Goal: Task Accomplishment & Management: Complete application form

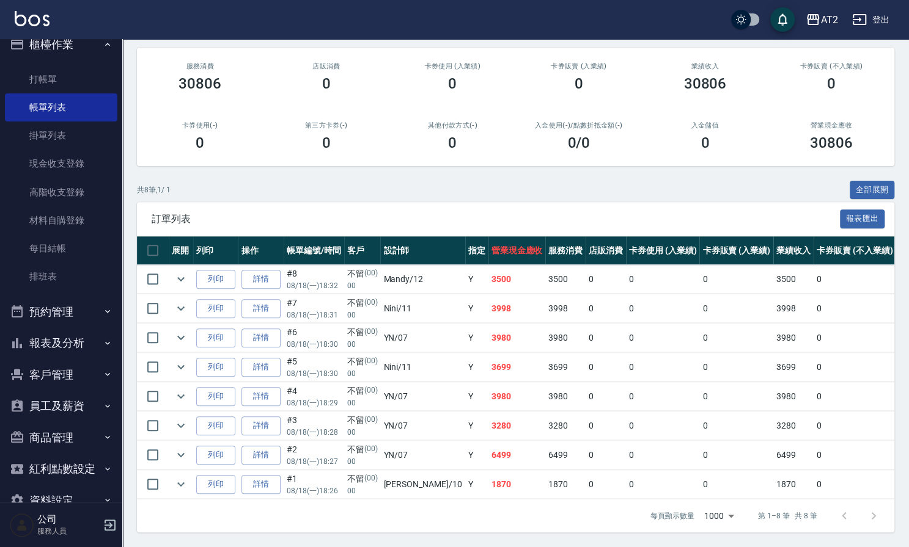
scroll to position [43, 0]
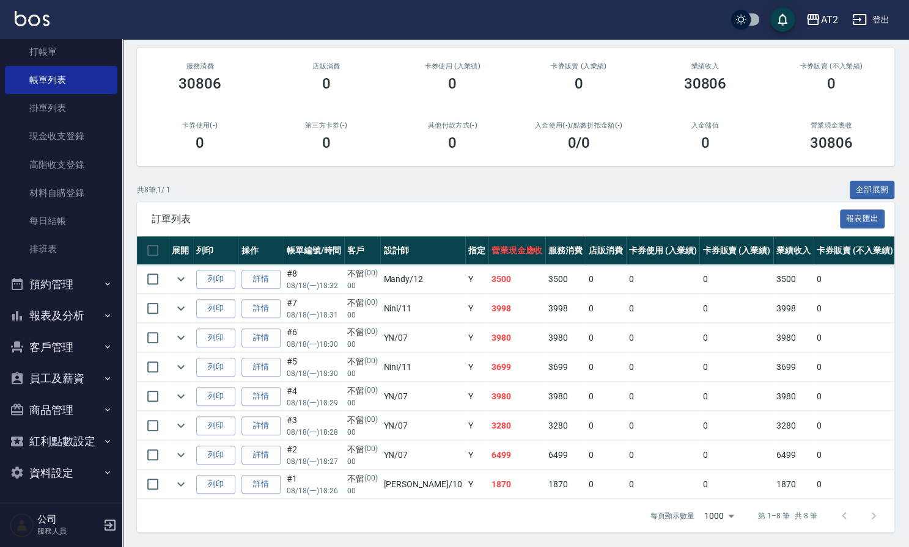
click at [59, 314] on button "報表及分析" at bounding box center [61, 316] width 112 height 32
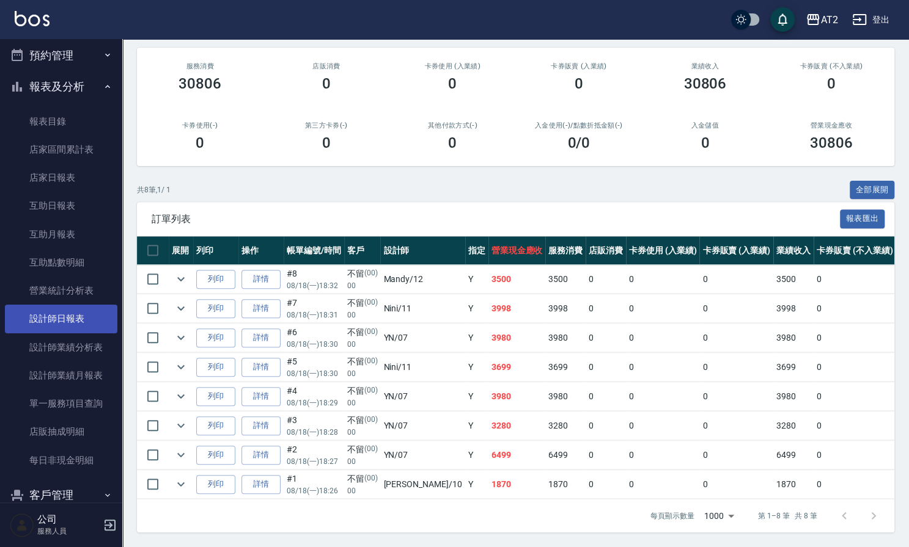
scroll to position [246, 0]
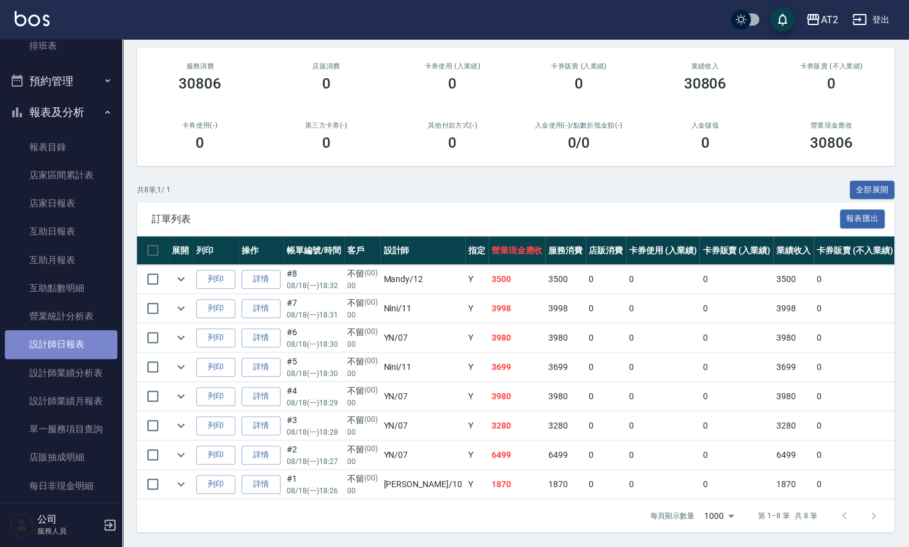
click at [64, 349] on link "設計師日報表" at bounding box center [61, 345] width 112 height 28
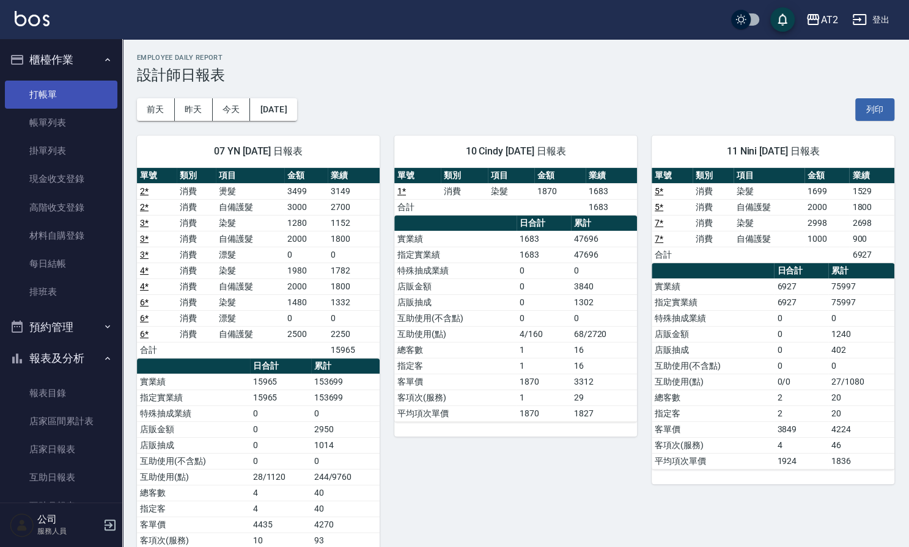
click at [79, 95] on link "打帳單" at bounding box center [61, 95] width 112 height 28
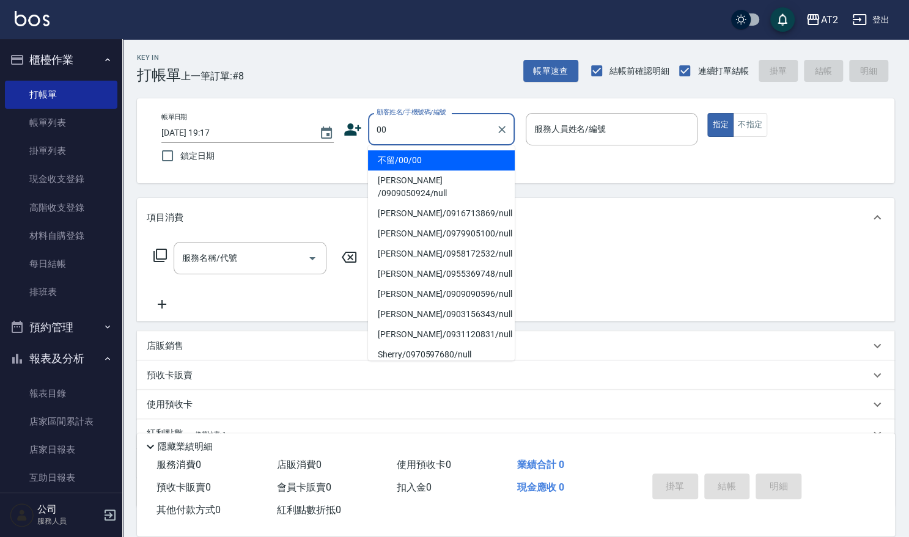
type input "不留/00/00"
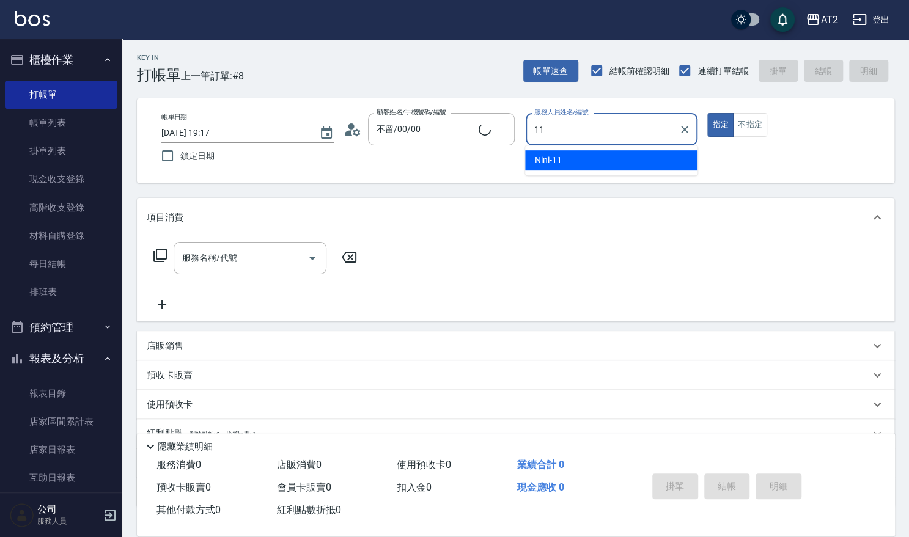
type input "Nini-11"
type button "true"
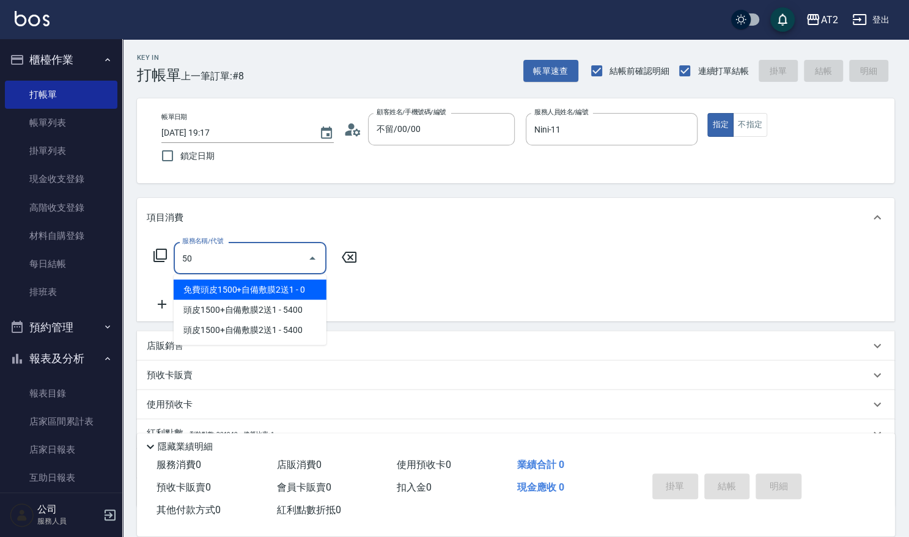
type input "501"
type input "100"
type input "染髮(501)"
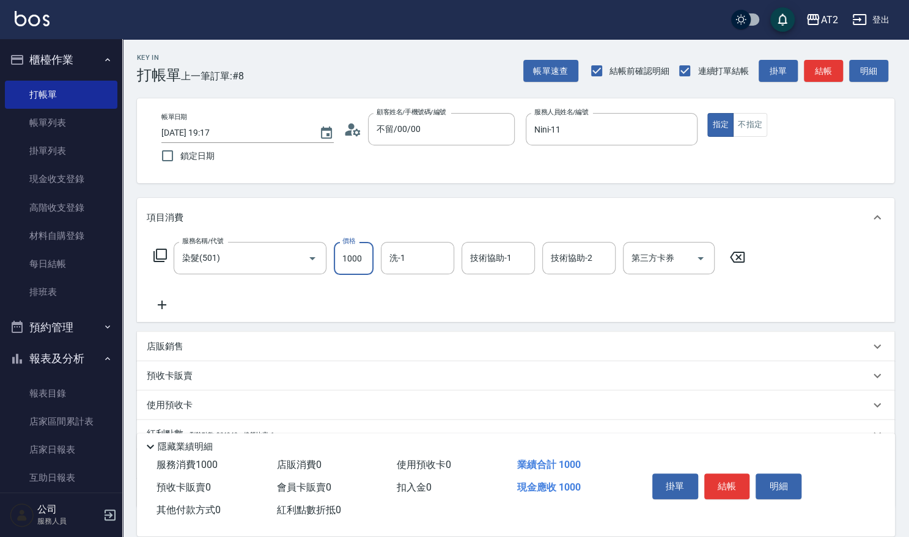
type input "1"
type input "0"
type input "199"
type input "190"
type input "1999"
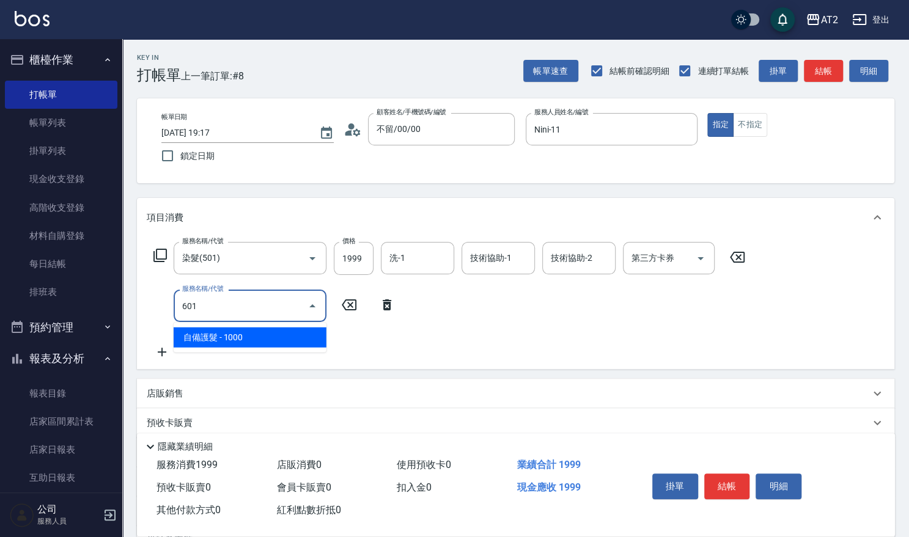
type input "601"
type input "290"
type input "自備護髮(601)"
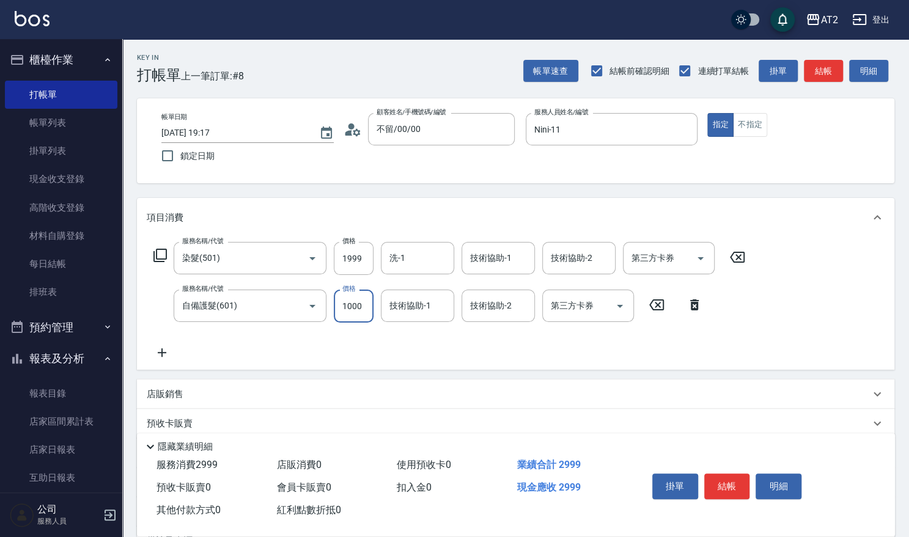
type input "200"
type input "300"
type input "490"
type input "3000"
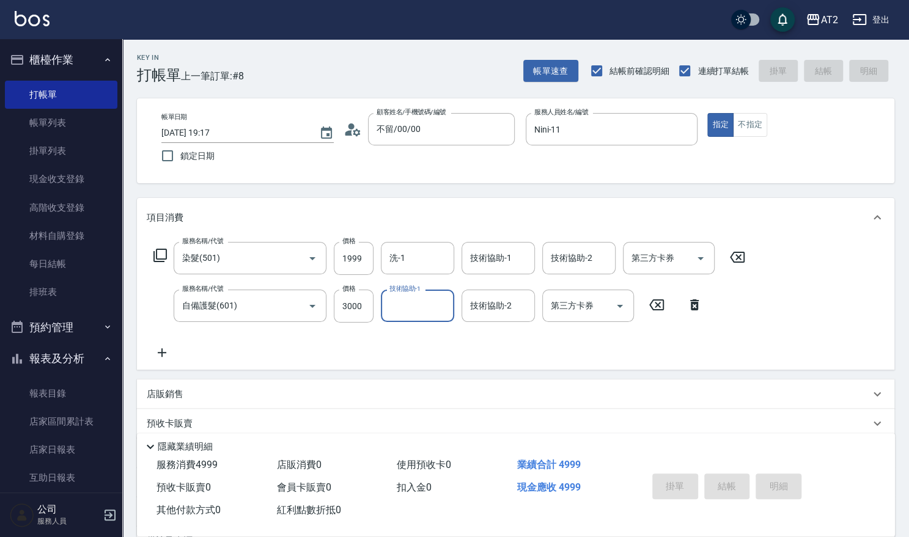
type input "[DATE] 19:40"
type input "0"
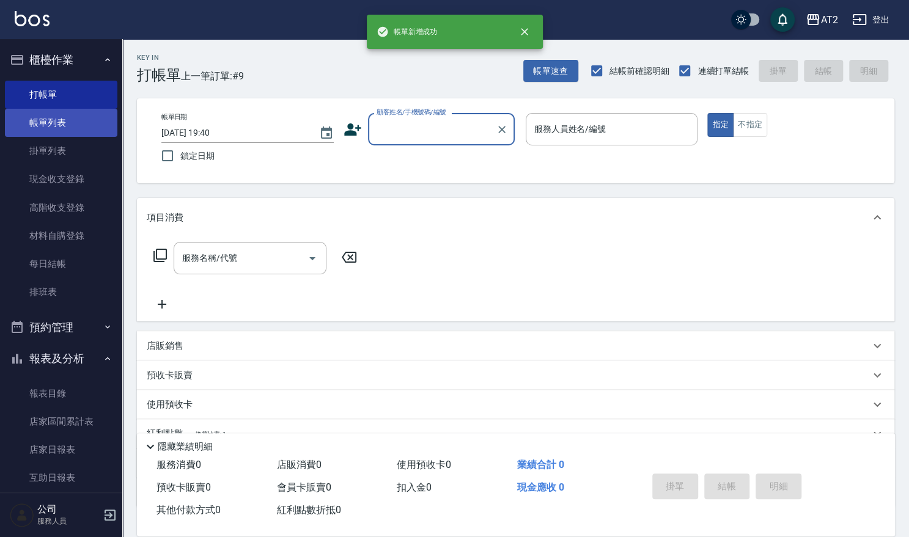
click at [58, 119] on link "帳單列表" at bounding box center [61, 123] width 112 height 28
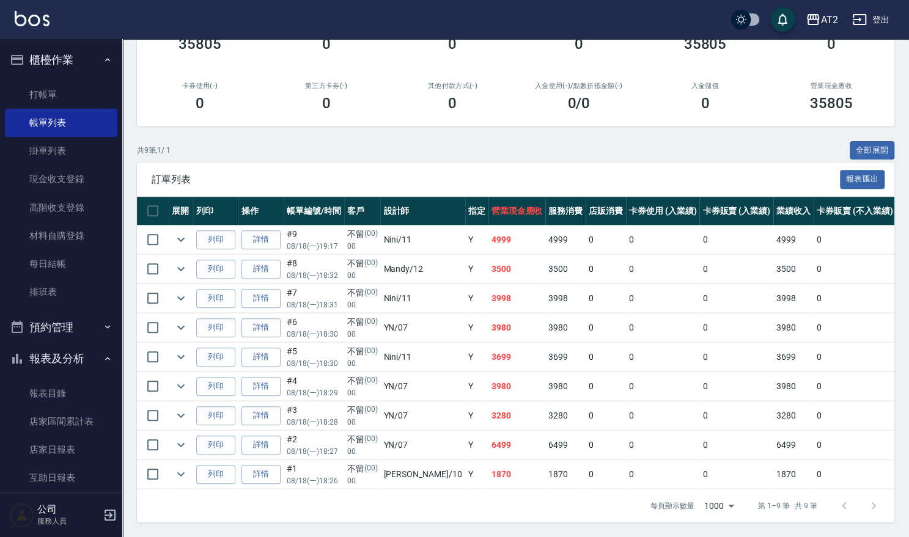
scroll to position [190, 0]
click at [71, 444] on link "店家日報表" at bounding box center [61, 450] width 112 height 28
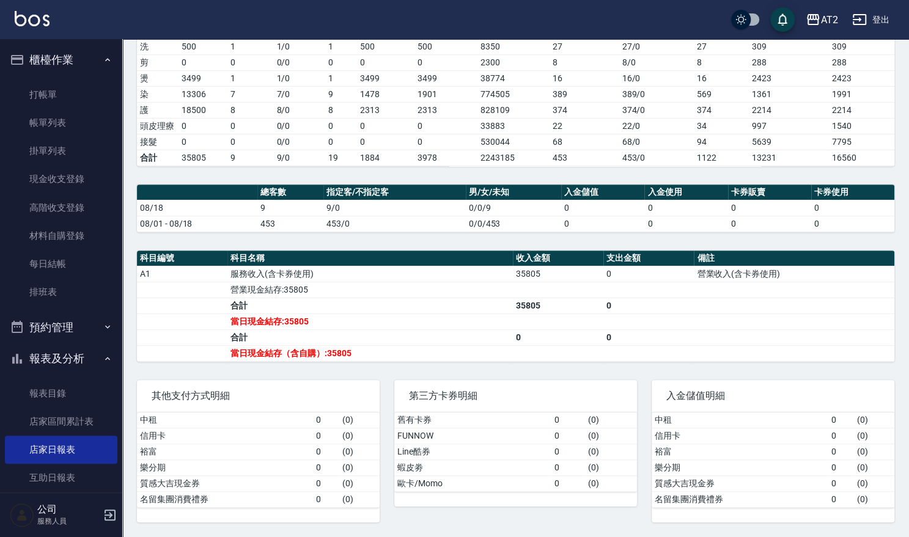
scroll to position [200, 0]
